Goal: Check status: Check status

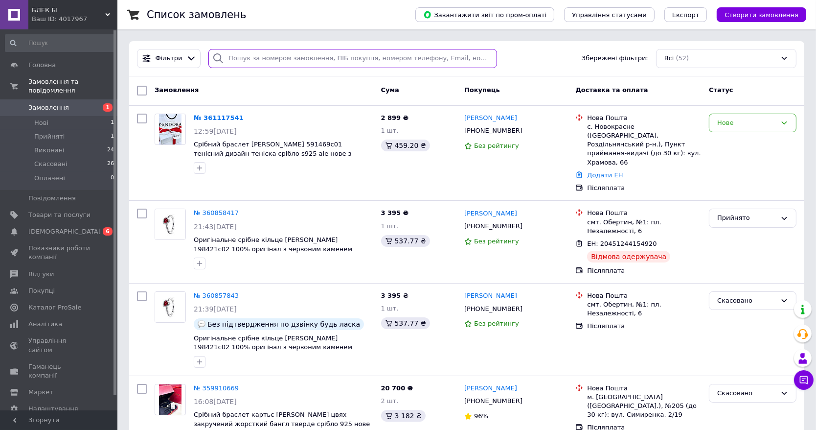
click at [268, 62] on input "search" at bounding box center [352, 58] width 289 height 19
paste input "359910669"
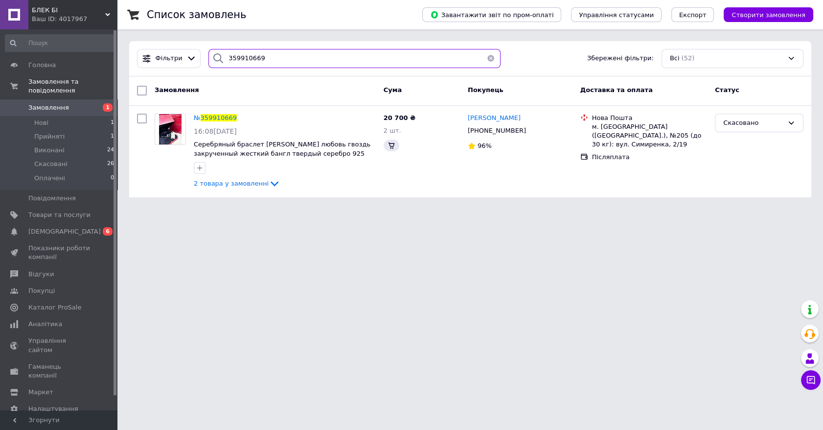
type input "359910669"
click at [225, 117] on span "359910669" at bounding box center [219, 117] width 36 height 7
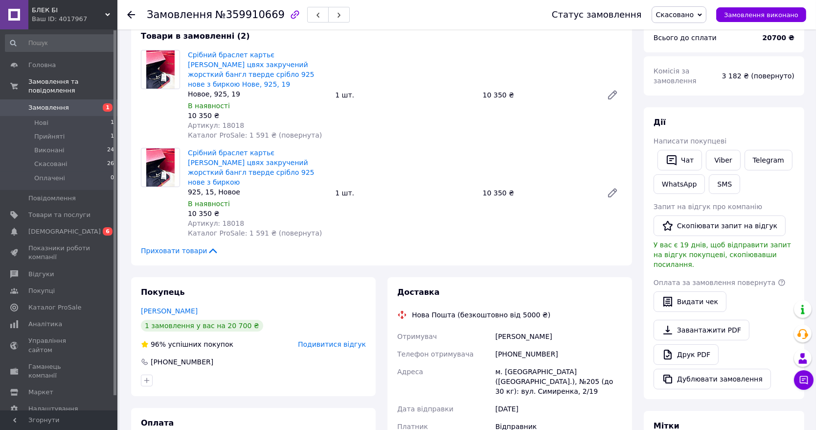
scroll to position [56, 0]
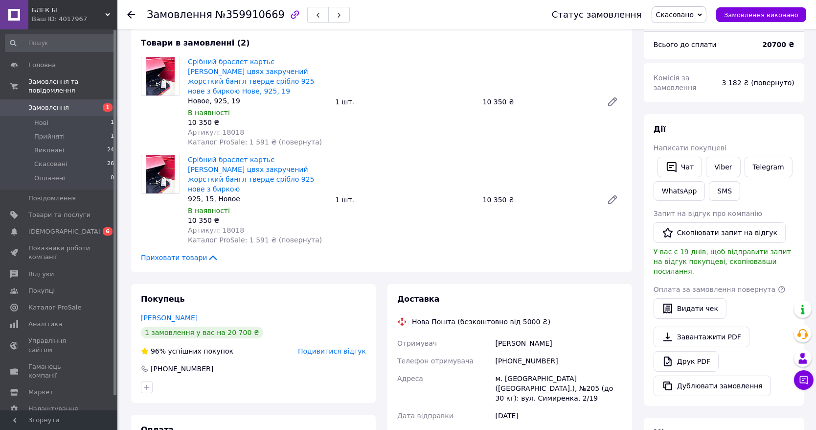
click at [231, 18] on span "№359910669" at bounding box center [249, 15] width 69 height 12
copy span "359910669"
click at [65, 4] on div "БЛЕК БІ Ваш ID: 4017967" at bounding box center [72, 14] width 89 height 29
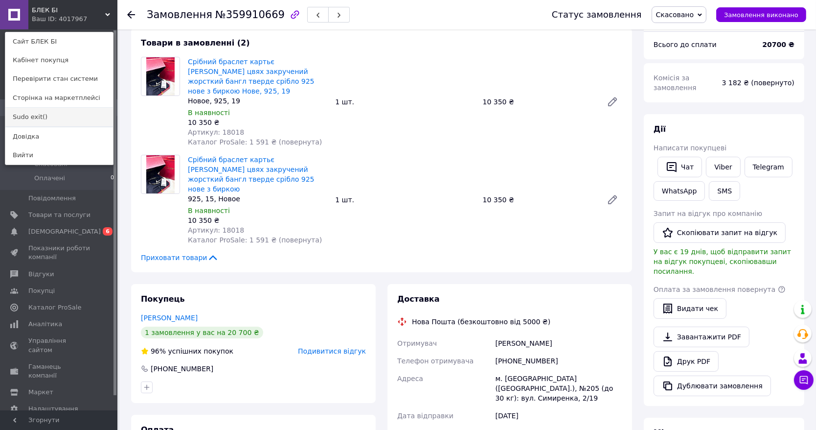
click at [45, 111] on link "Sudo exit()" at bounding box center [59, 117] width 108 height 19
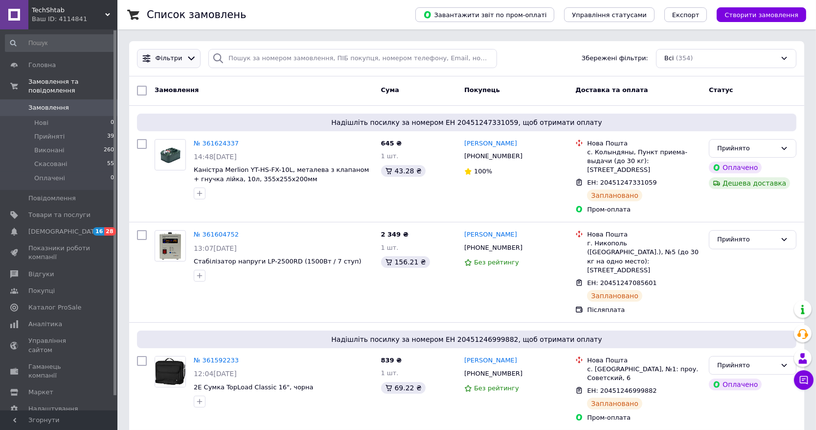
click at [186, 58] on icon at bounding box center [191, 58] width 10 height 10
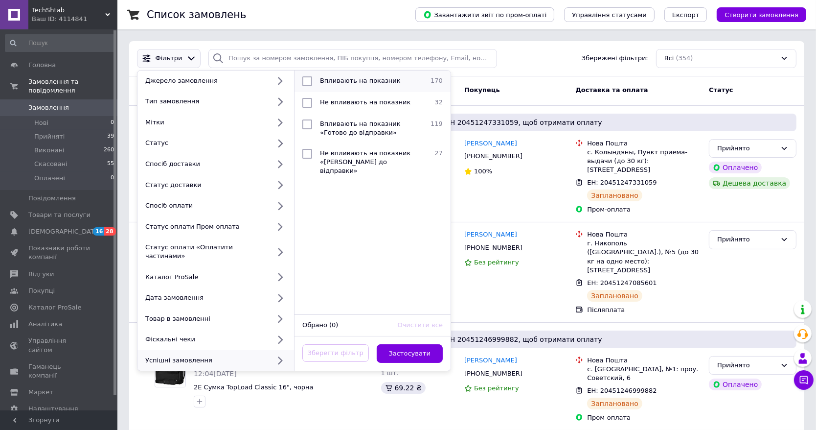
click at [325, 78] on span "Впливають на показник" at bounding box center [360, 80] width 81 height 7
checkbox input "true"
click at [397, 344] on button "Застосувати" at bounding box center [410, 353] width 67 height 19
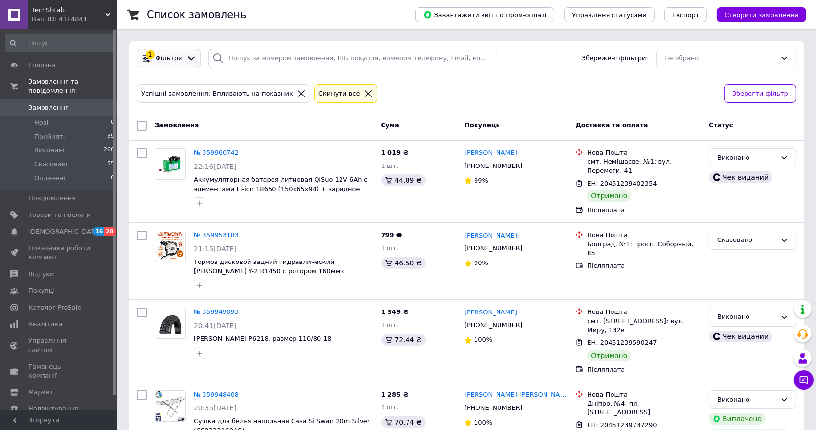
click at [184, 56] on div at bounding box center [191, 58] width 14 height 10
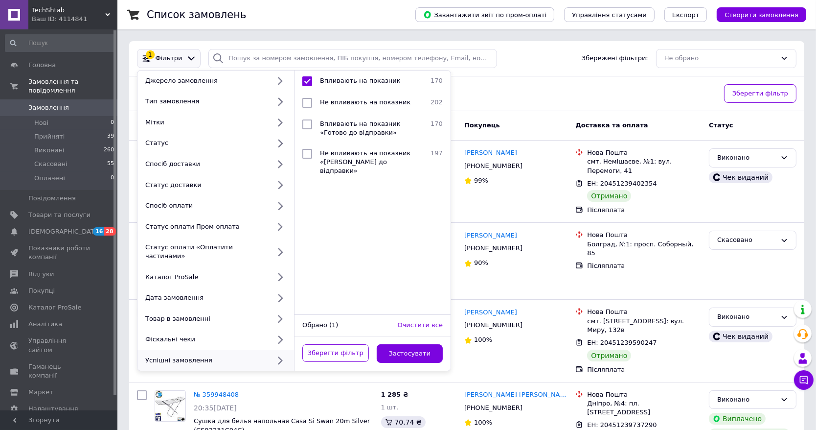
click at [482, 91] on div "Успішні замовлення: Впливають на показник Cкинути все" at bounding box center [426, 93] width 583 height 23
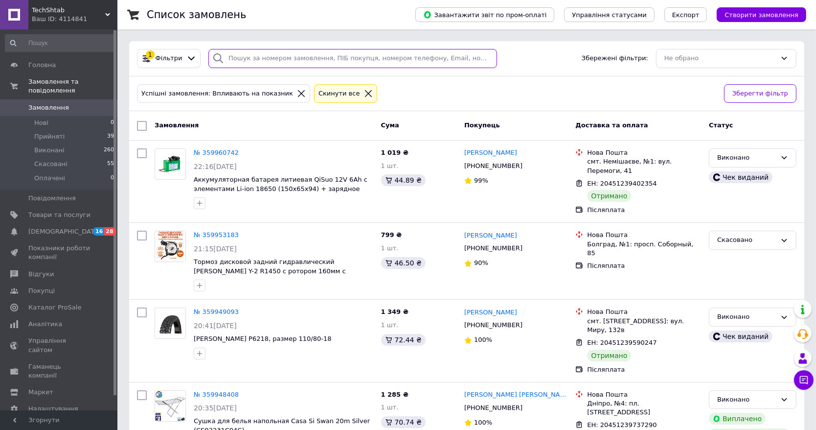
click at [308, 57] on input "search" at bounding box center [352, 58] width 289 height 19
paste input "360074551"
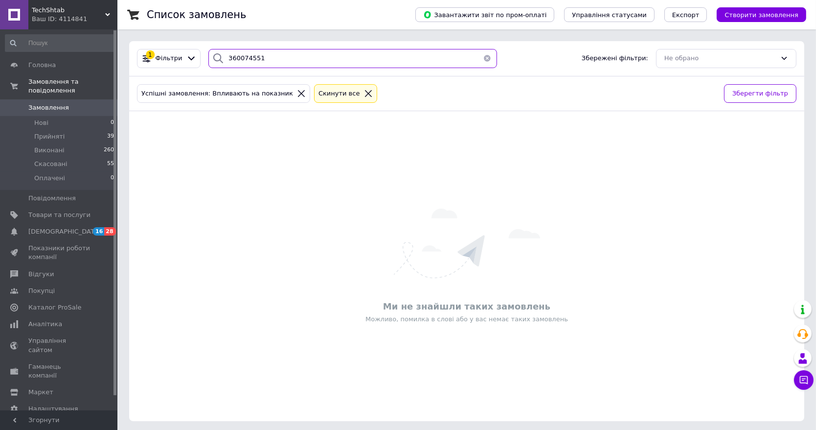
type input "360074551"
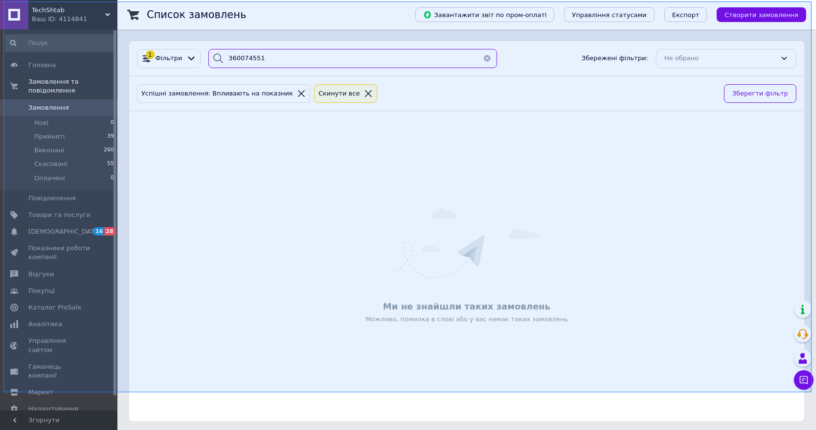
drag, startPoint x: 3, startPoint y: 1, endPoint x: 812, endPoint y: 392, distance: 897.5
click at [812, 392] on div at bounding box center [408, 215] width 816 height 430
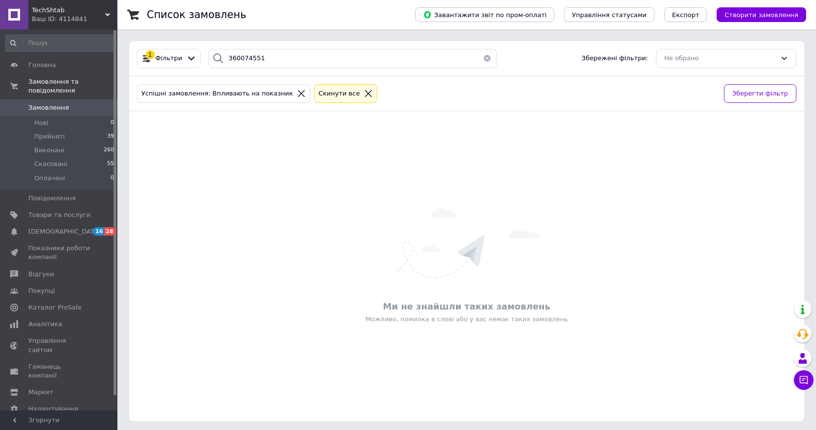
click at [103, 13] on span "TechShtab" at bounding box center [68, 10] width 73 height 9
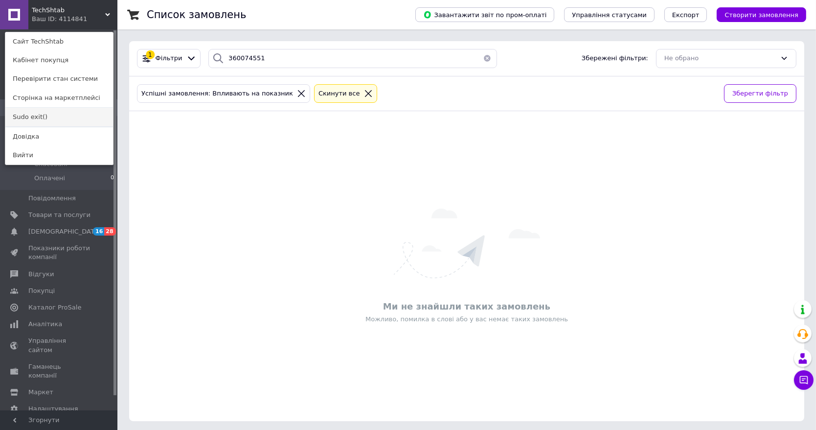
click at [55, 108] on link "Sudo exit()" at bounding box center [59, 117] width 108 height 19
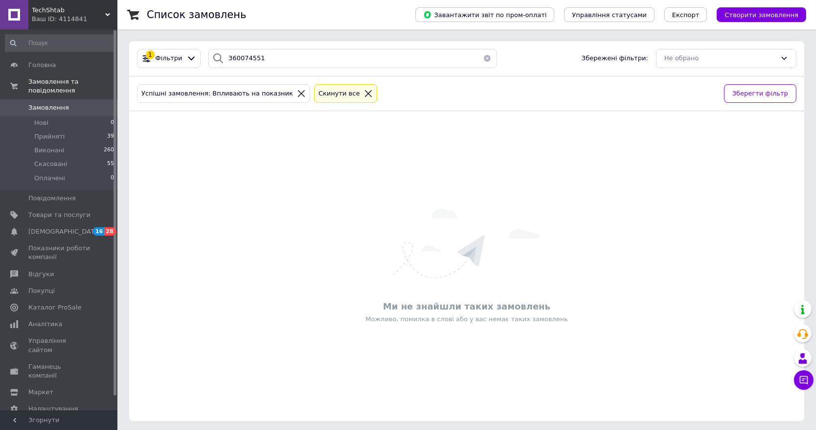
click at [78, 5] on div "TechShtab Ваш ID: 4114841" at bounding box center [72, 14] width 89 height 29
